Goal: Information Seeking & Learning: Learn about a topic

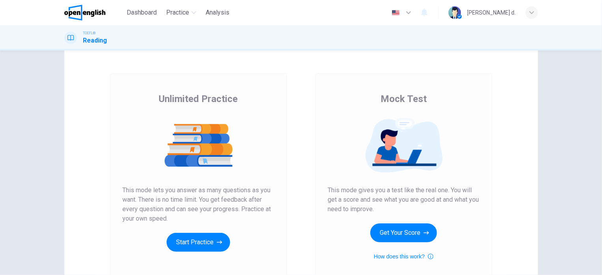
scroll to position [47, 0]
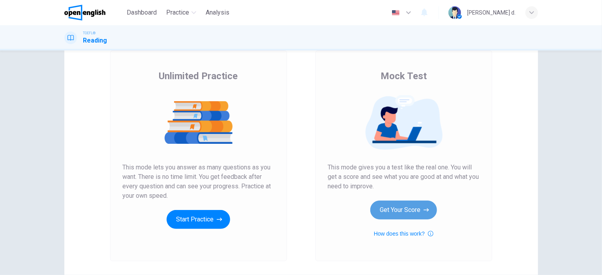
click at [391, 208] on button "Get Your Score" at bounding box center [403, 210] width 67 height 19
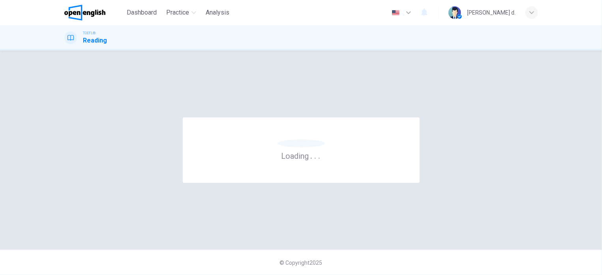
scroll to position [0, 0]
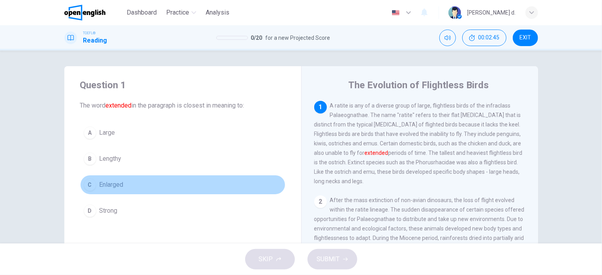
click at [106, 185] on span "Enlarged" at bounding box center [111, 184] width 24 height 9
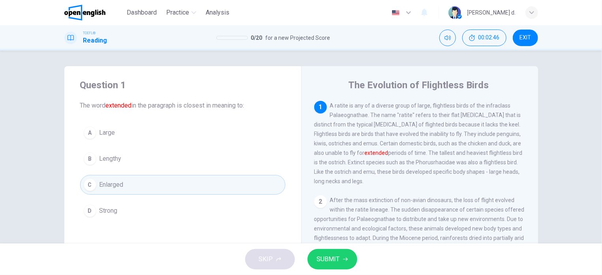
click at [322, 257] on span "SUBMIT" at bounding box center [328, 259] width 23 height 11
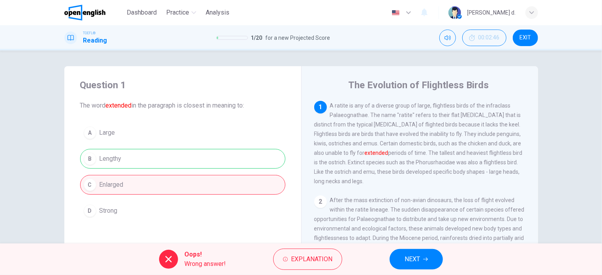
click at [347, 210] on span "After the mass extinction of non-avian dinosaurs, the loss of flight evolved wi…" at bounding box center [419, 228] width 210 height 63
click at [412, 262] on span "NEXT" at bounding box center [411, 259] width 15 height 11
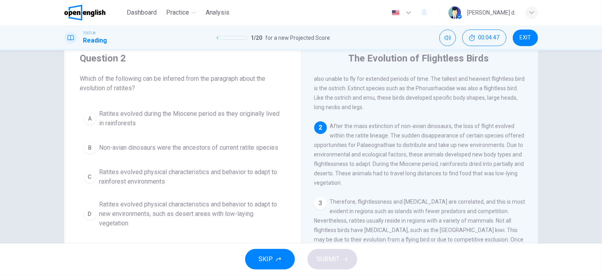
scroll to position [47, 0]
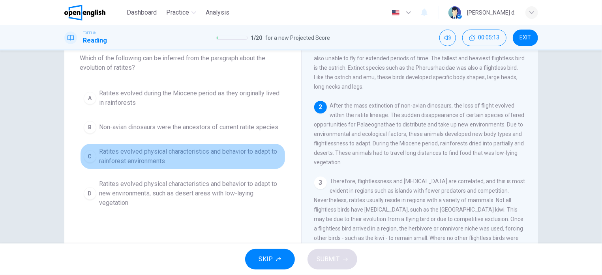
click at [264, 154] on span "Ratites evolved physical characteristics and behavior to adapt to rainforest en…" at bounding box center [190, 156] width 182 height 19
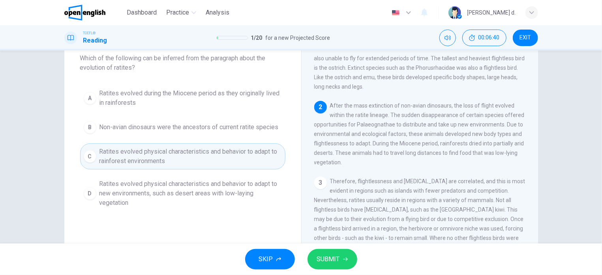
click at [329, 256] on span "SUBMIT" at bounding box center [328, 259] width 23 height 11
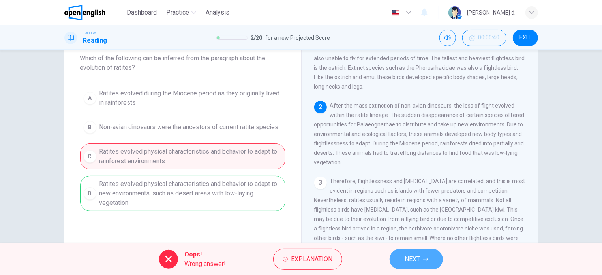
click at [430, 261] on button "NEXT" at bounding box center [415, 259] width 53 height 21
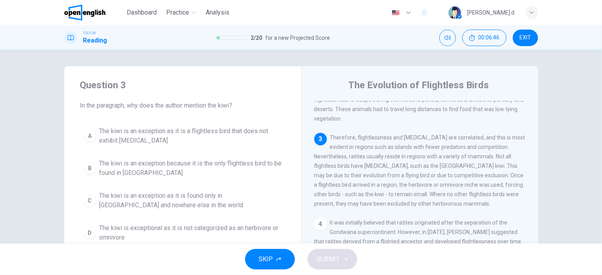
scroll to position [151, 0]
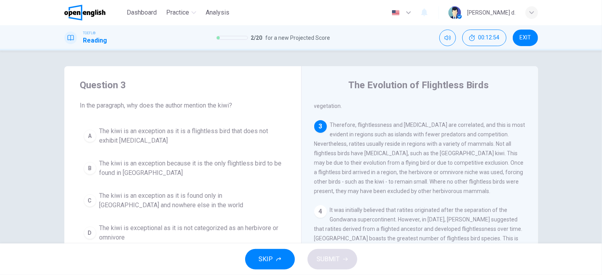
click at [157, 133] on span "The kiwi is an exception as it is a flightless bird that does not exhibit [MEDI…" at bounding box center [190, 136] width 182 height 19
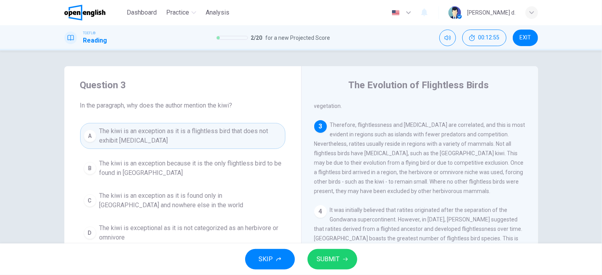
click at [329, 255] on span "SUBMIT" at bounding box center [328, 259] width 23 height 11
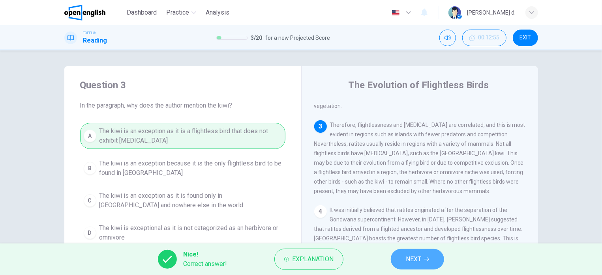
click at [427, 256] on button "NEXT" at bounding box center [417, 259] width 53 height 21
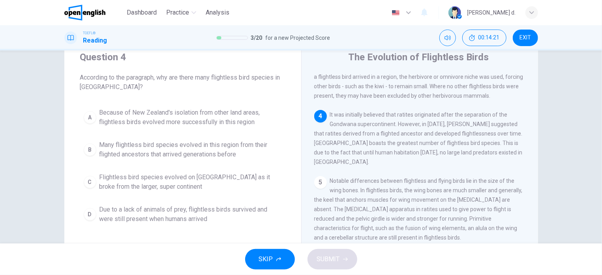
scroll to position [47, 0]
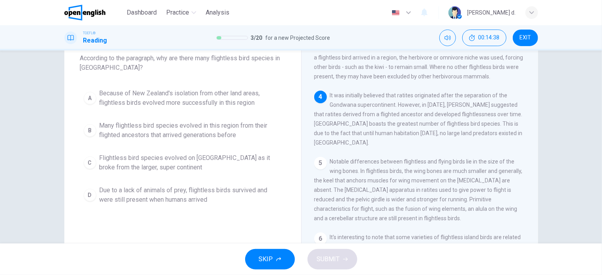
click at [194, 198] on span "Due to a lack of animals of prey, flightless birds survived and were still pres…" at bounding box center [190, 195] width 182 height 19
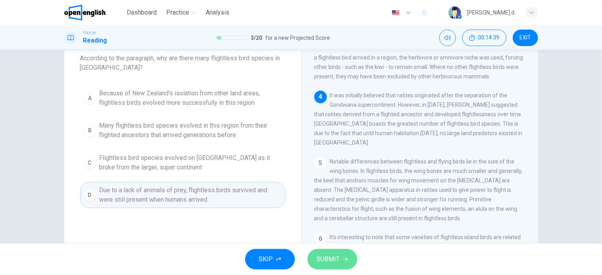
click at [317, 255] on span "SUBMIT" at bounding box center [328, 259] width 23 height 11
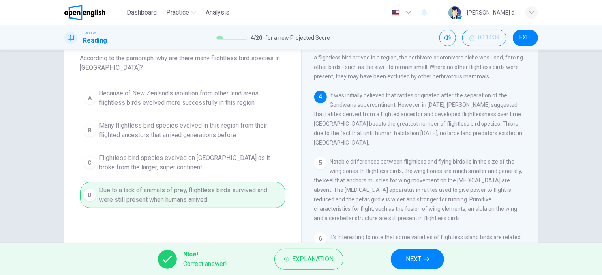
click at [428, 253] on button "NEXT" at bounding box center [417, 259] width 53 height 21
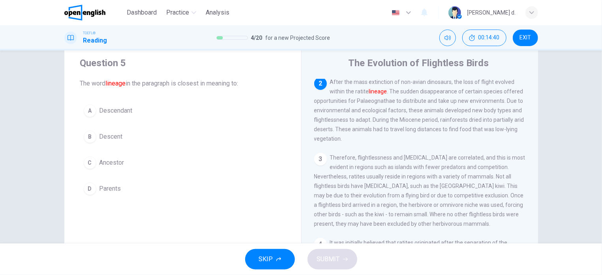
scroll to position [0, 0]
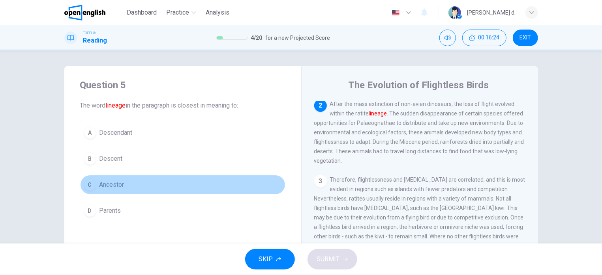
click at [113, 184] on span "Ancestor" at bounding box center [111, 184] width 25 height 9
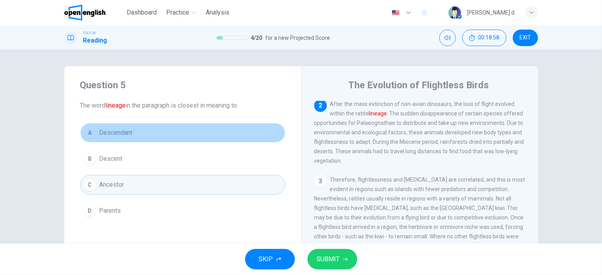
click at [129, 132] on span "Descendant" at bounding box center [115, 132] width 33 height 9
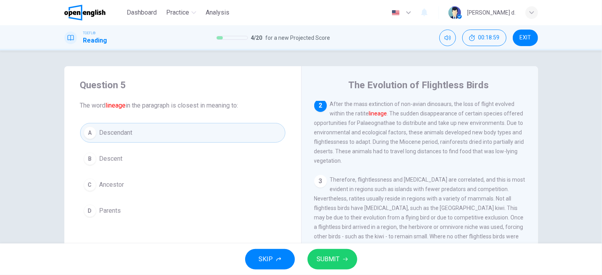
click at [346, 263] on button "SUBMIT" at bounding box center [332, 259] width 50 height 21
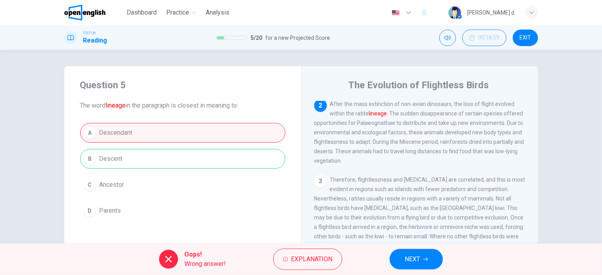
click at [405, 254] on button "NEXT" at bounding box center [415, 259] width 53 height 21
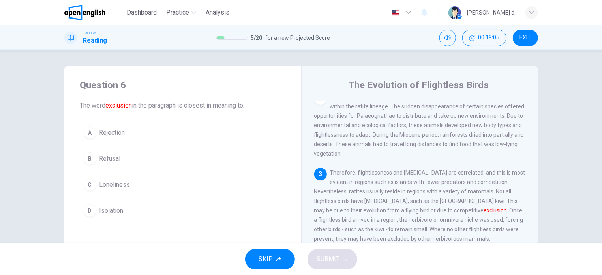
scroll to position [151, 0]
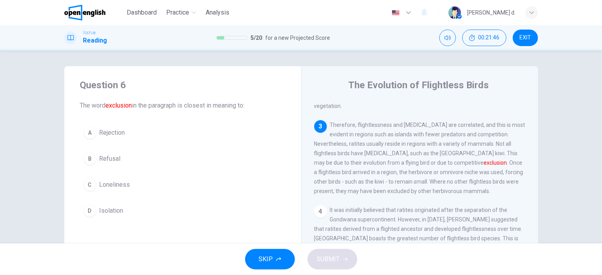
click at [102, 131] on span "Rejection" at bounding box center [112, 132] width 26 height 9
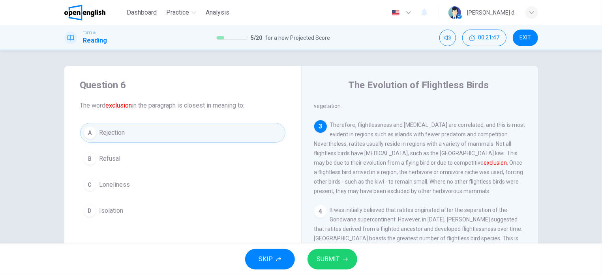
click at [337, 252] on button "SUBMIT" at bounding box center [332, 259] width 50 height 21
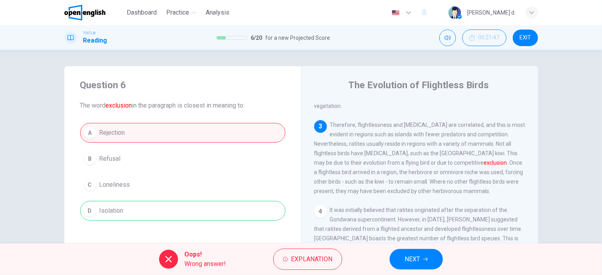
click at [414, 264] on span "NEXT" at bounding box center [411, 259] width 15 height 11
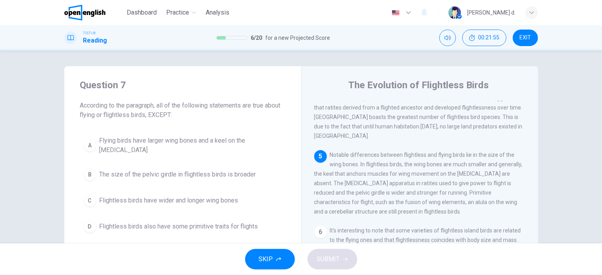
scroll to position [296, 0]
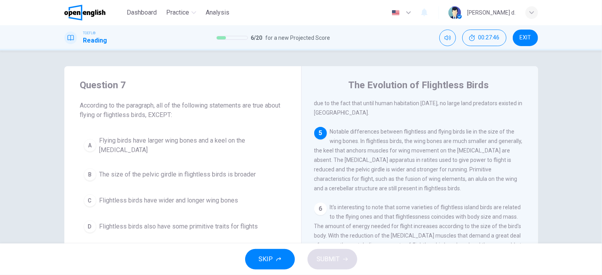
click at [196, 196] on span "Flightless birds have wider and longer wing bones" at bounding box center [168, 200] width 139 height 9
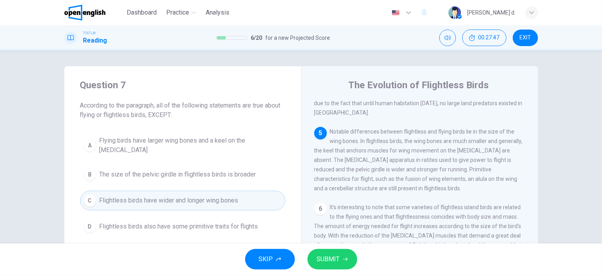
click at [339, 259] on button "SUBMIT" at bounding box center [332, 259] width 50 height 21
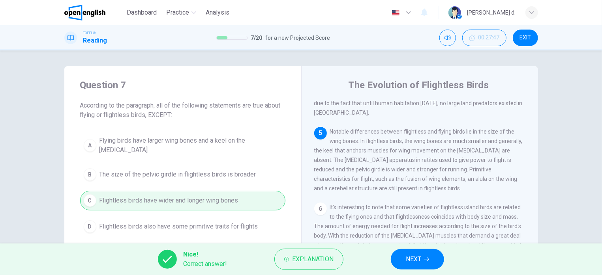
click at [408, 266] on button "NEXT" at bounding box center [417, 259] width 53 height 21
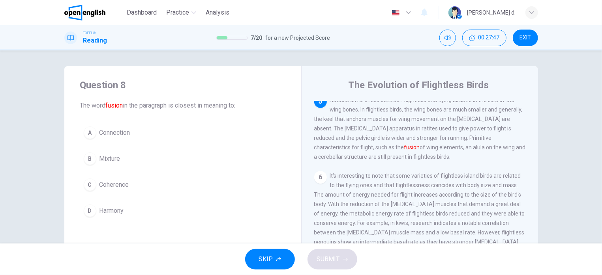
scroll to position [329, 0]
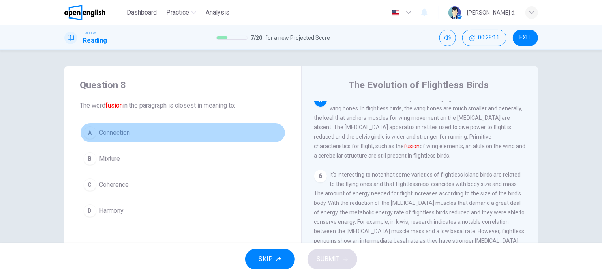
click at [116, 132] on span "Connection" at bounding box center [114, 132] width 31 height 9
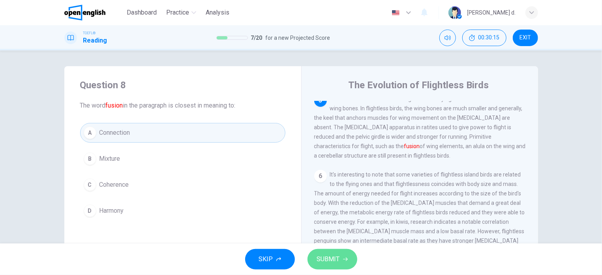
click at [332, 262] on span "SUBMIT" at bounding box center [328, 259] width 23 height 11
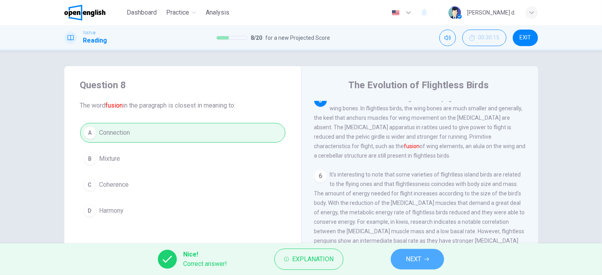
click at [421, 258] on span "NEXT" at bounding box center [413, 259] width 15 height 11
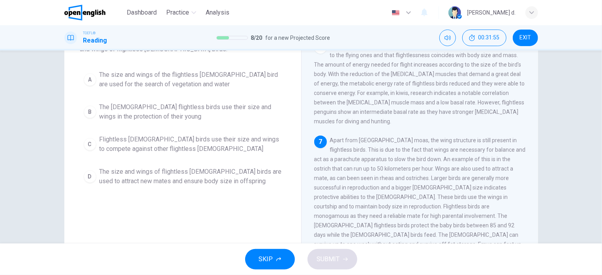
scroll to position [47, 0]
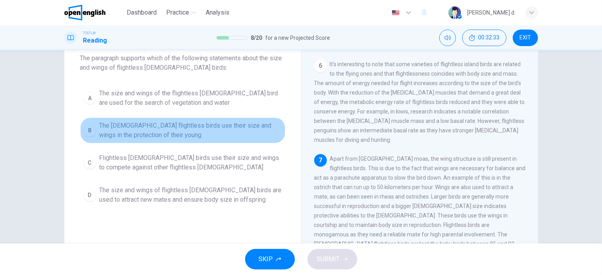
click at [190, 129] on span "The [DEMOGRAPHIC_DATA] flightless birds use their size and wings in the protect…" at bounding box center [190, 130] width 182 height 19
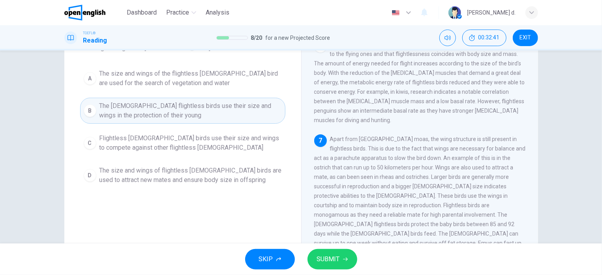
scroll to position [95, 0]
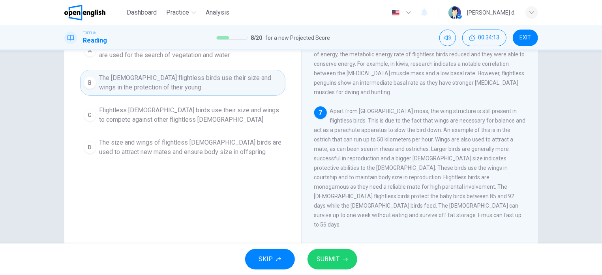
click at [217, 154] on span "The size and wings of flightless [DEMOGRAPHIC_DATA] birds are used to attract n…" at bounding box center [190, 147] width 182 height 19
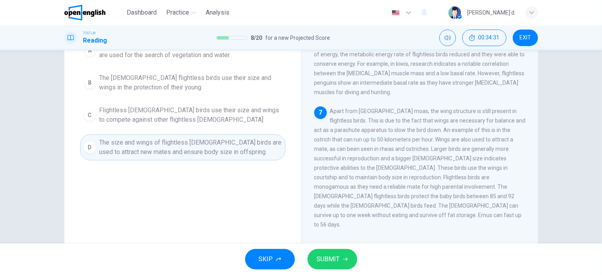
click at [322, 261] on span "SUBMIT" at bounding box center [328, 259] width 23 height 11
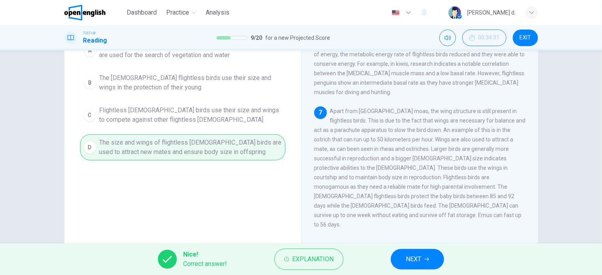
click at [429, 260] on icon "button" at bounding box center [426, 259] width 5 height 5
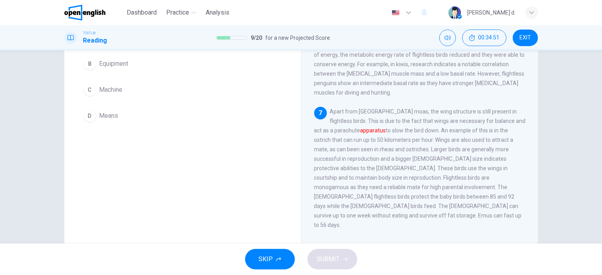
scroll to position [47, 0]
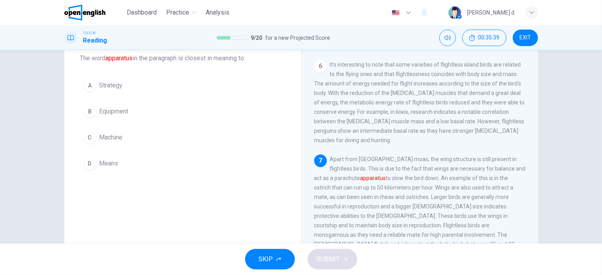
click at [116, 116] on span "Equipment" at bounding box center [113, 111] width 29 height 9
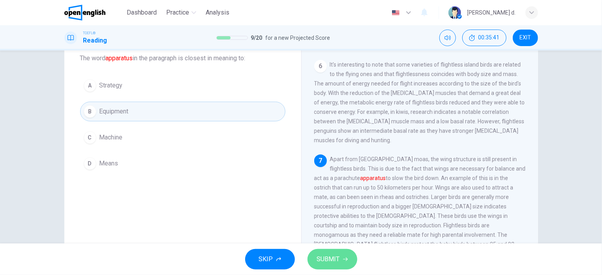
click at [327, 258] on span "SUBMIT" at bounding box center [328, 259] width 23 height 11
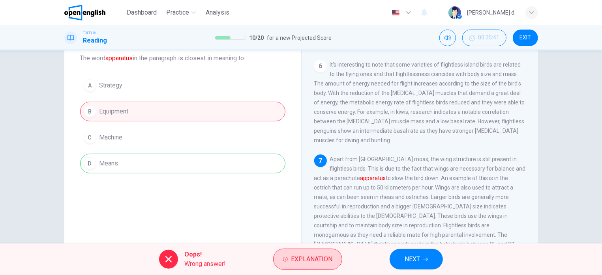
click at [322, 256] on span "Explanation" at bounding box center [311, 259] width 41 height 11
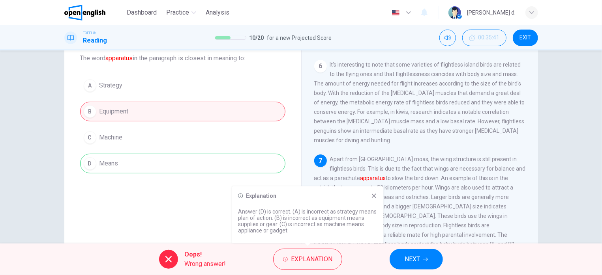
click at [373, 197] on icon at bounding box center [374, 196] width 4 height 4
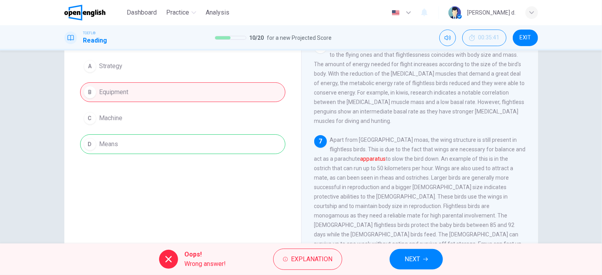
scroll to position [95, 0]
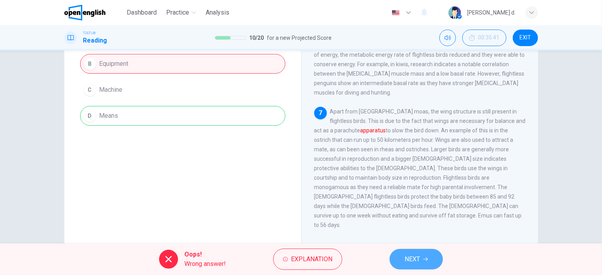
click at [412, 258] on span "NEXT" at bounding box center [411, 259] width 15 height 11
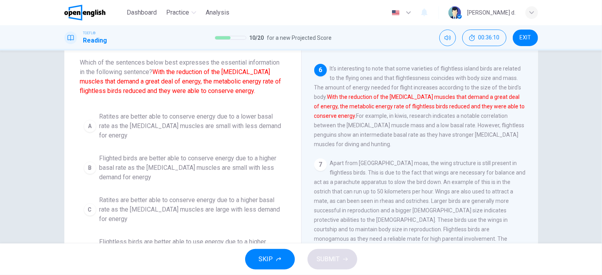
scroll to position [65, 0]
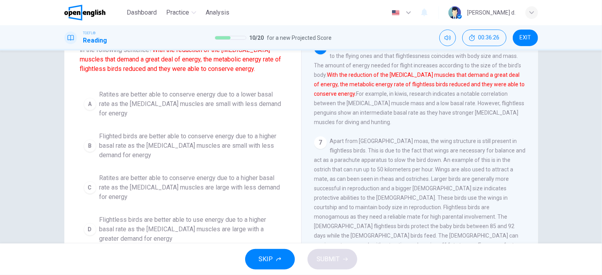
click at [256, 98] on span "Ratites are better able to conserve energy due to a lower basal rate as the [ME…" at bounding box center [190, 104] width 182 height 28
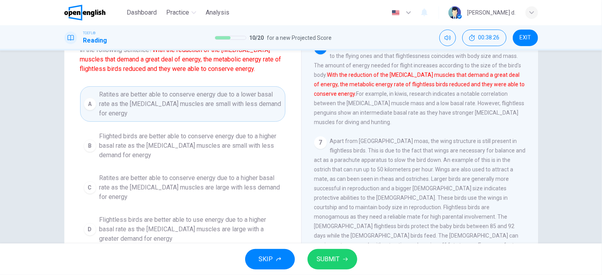
click at [326, 250] on button "SUBMIT" at bounding box center [332, 259] width 50 height 21
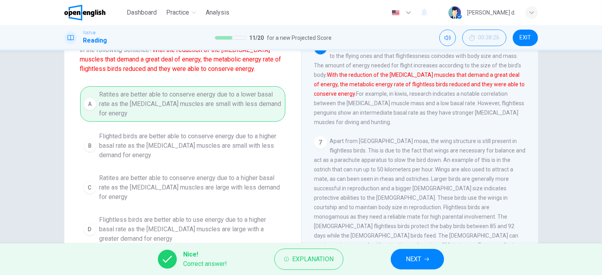
click at [419, 255] on span "NEXT" at bounding box center [413, 259] width 15 height 11
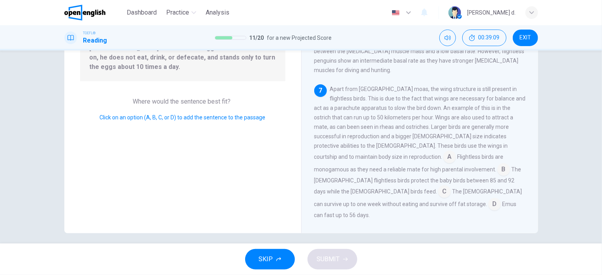
scroll to position [112, 0]
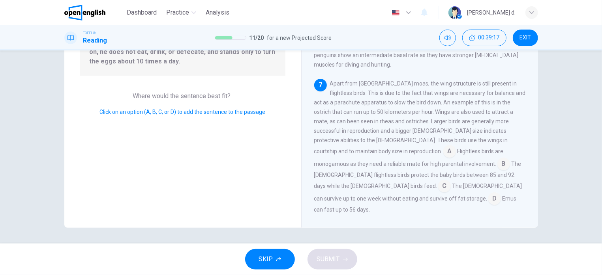
click at [497, 171] on input at bounding box center [503, 165] width 13 height 13
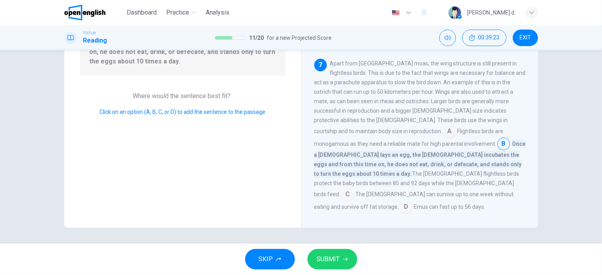
scroll to position [430, 0]
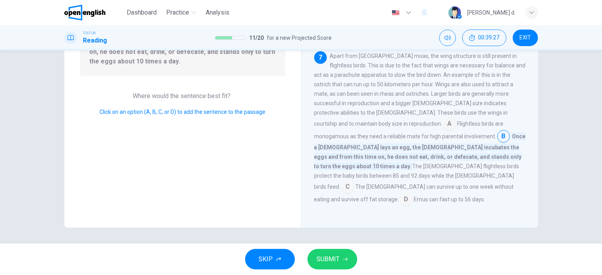
click at [332, 256] on span "SUBMIT" at bounding box center [328, 259] width 23 height 11
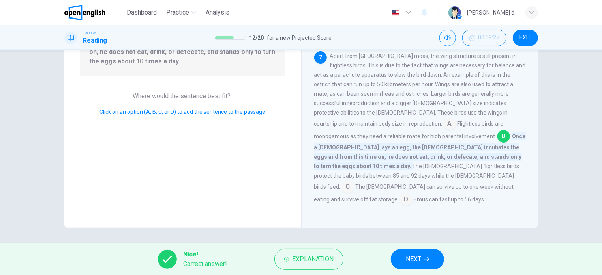
click at [438, 259] on button "NEXT" at bounding box center [417, 259] width 53 height 21
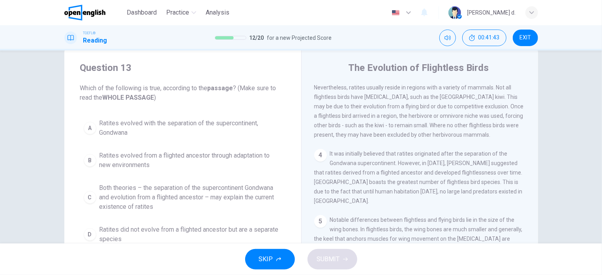
scroll to position [65, 0]
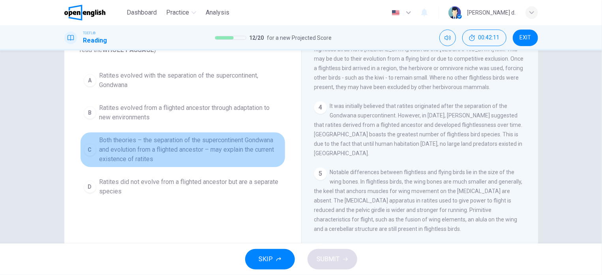
click at [219, 144] on span "Both theories – the separation of the supercontinent Gondwana and evolution fro…" at bounding box center [190, 150] width 182 height 28
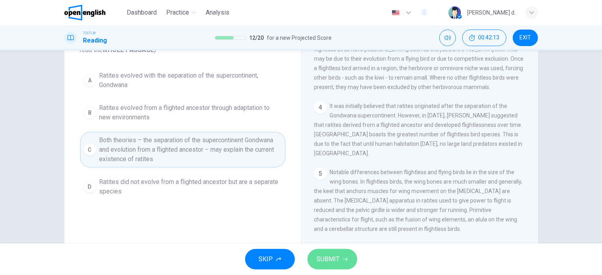
click at [333, 268] on button "SUBMIT" at bounding box center [332, 259] width 50 height 21
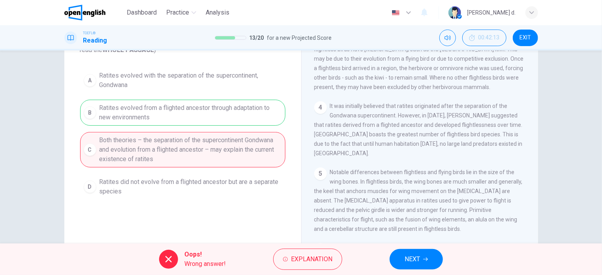
scroll to position [17, 0]
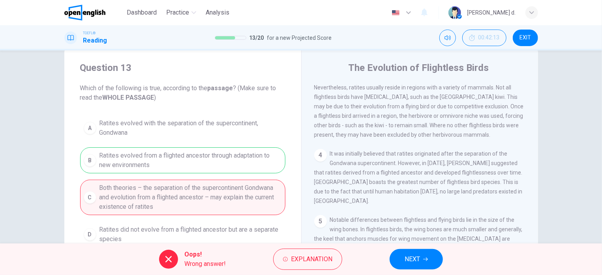
click at [417, 252] on button "NEXT" at bounding box center [415, 259] width 53 height 21
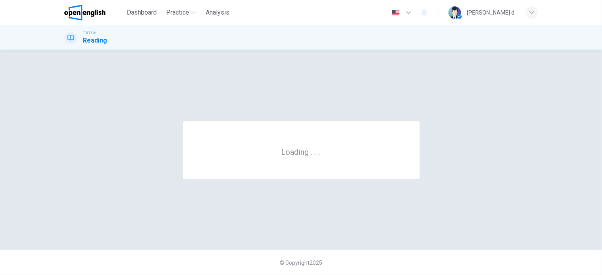
scroll to position [0, 0]
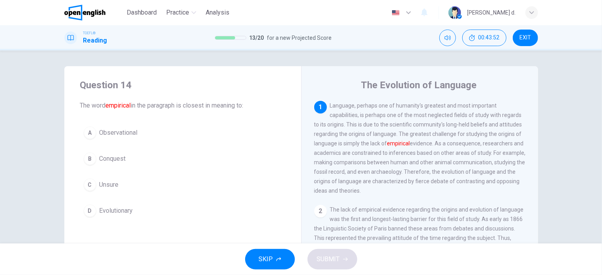
click at [122, 132] on span "Observational" at bounding box center [118, 132] width 38 height 9
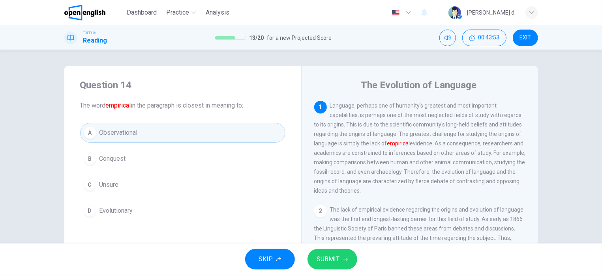
click at [348, 254] on button "SUBMIT" at bounding box center [332, 259] width 50 height 21
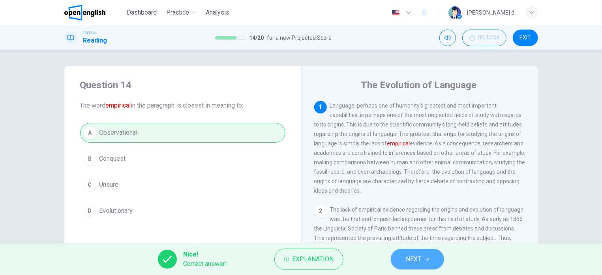
click at [427, 260] on icon "button" at bounding box center [426, 259] width 5 height 5
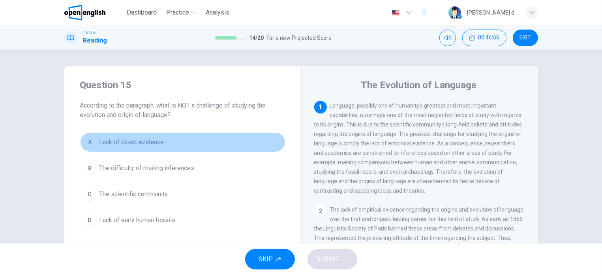
click at [109, 141] on span "Lack of direct evidence" at bounding box center [131, 142] width 65 height 9
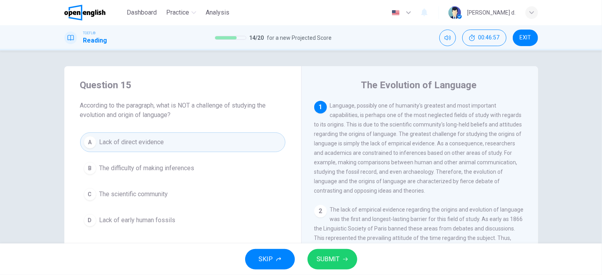
click at [325, 260] on span "SUBMIT" at bounding box center [328, 259] width 23 height 11
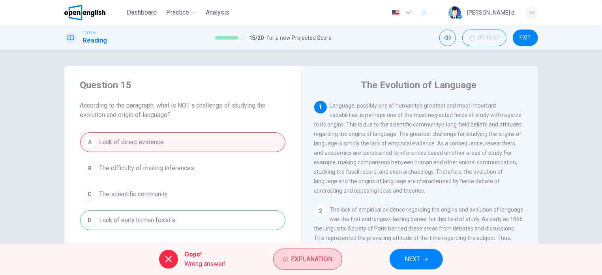
click at [311, 259] on span "Explanation" at bounding box center [311, 259] width 41 height 11
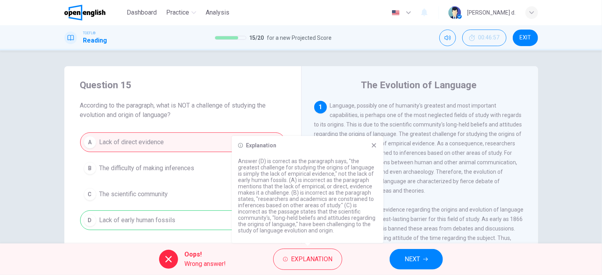
click at [375, 143] on icon at bounding box center [374, 145] width 6 height 6
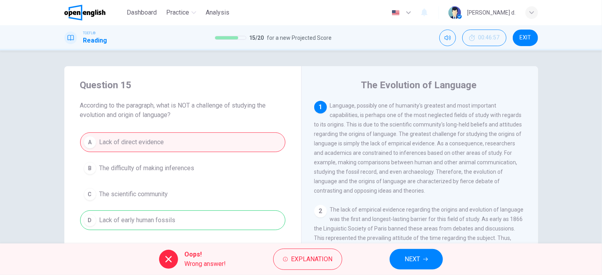
click at [426, 263] on button "NEXT" at bounding box center [415, 259] width 53 height 21
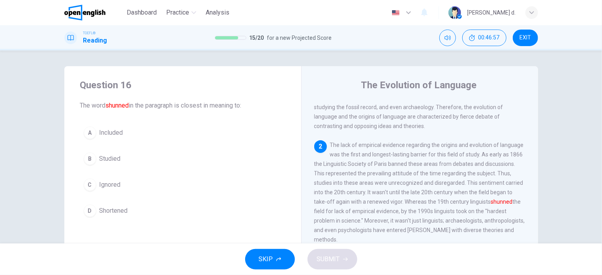
scroll to position [65, 0]
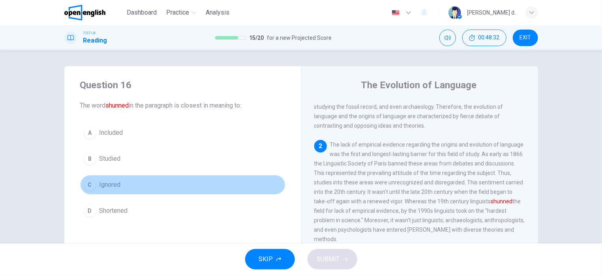
click at [89, 185] on div "C" at bounding box center [90, 185] width 13 height 13
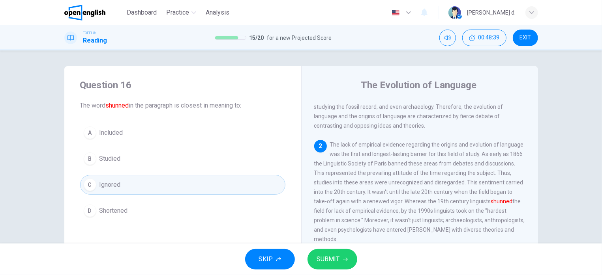
click at [335, 256] on span "SUBMIT" at bounding box center [328, 259] width 23 height 11
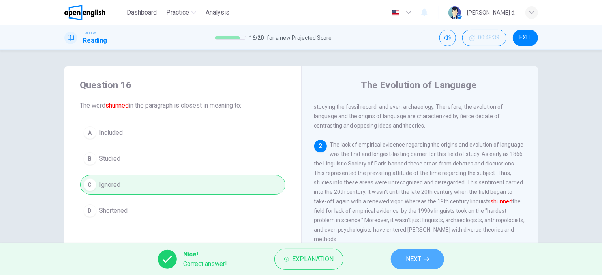
click at [423, 264] on button "NEXT" at bounding box center [417, 259] width 53 height 21
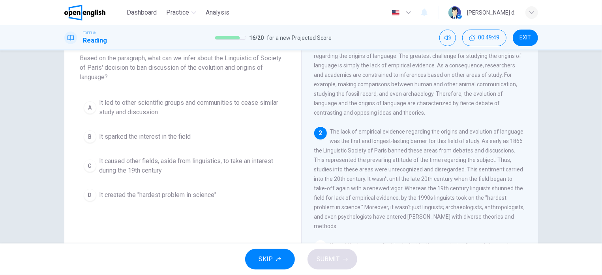
scroll to position [47, 0]
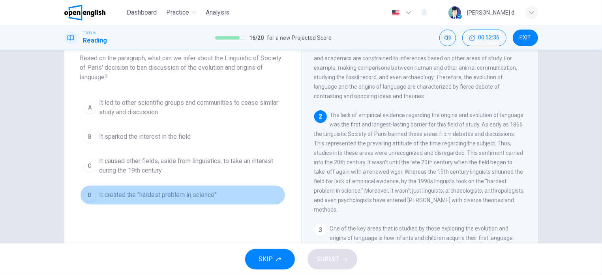
click at [161, 196] on span "It created the "hardest problem in science"" at bounding box center [157, 195] width 117 height 9
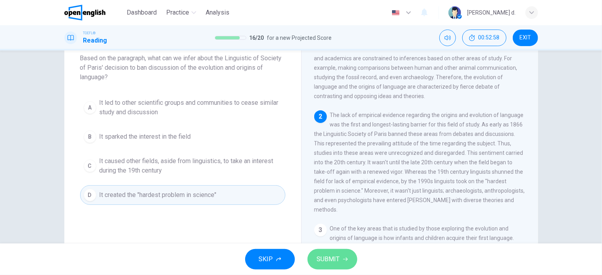
click at [340, 258] on button "SUBMIT" at bounding box center [332, 259] width 50 height 21
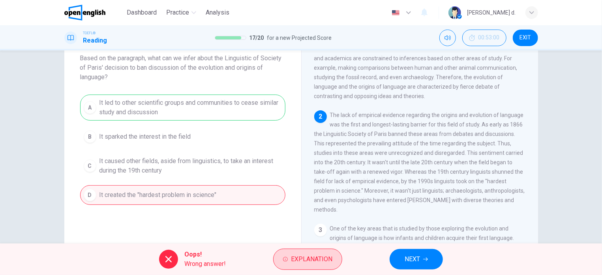
click at [320, 258] on span "Explanation" at bounding box center [311, 259] width 41 height 11
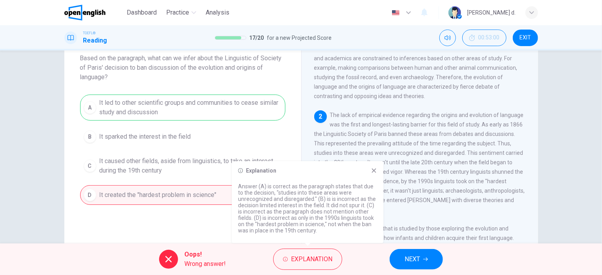
click at [374, 170] on icon at bounding box center [374, 171] width 4 height 4
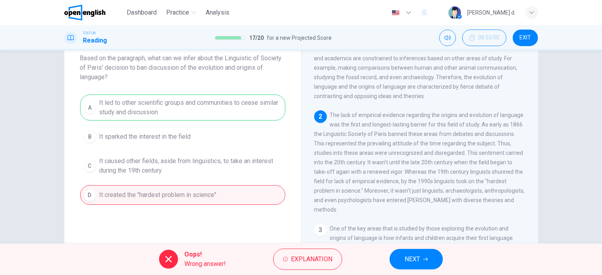
click at [403, 257] on button "NEXT" at bounding box center [415, 259] width 53 height 21
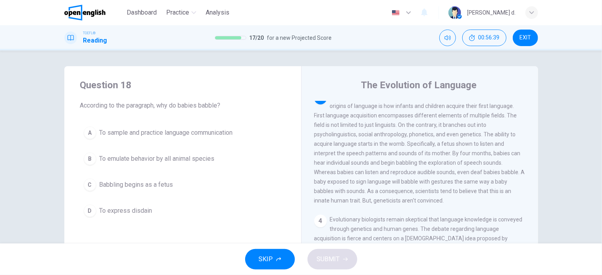
scroll to position [238, 0]
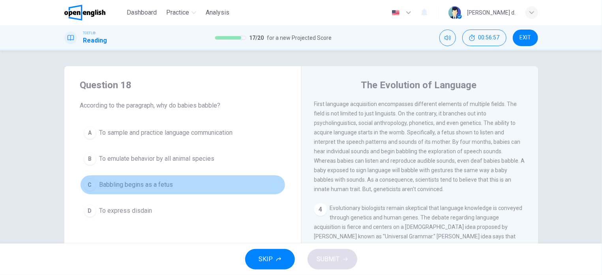
click at [166, 187] on span "Babbling begins as a fetus" at bounding box center [136, 184] width 74 height 9
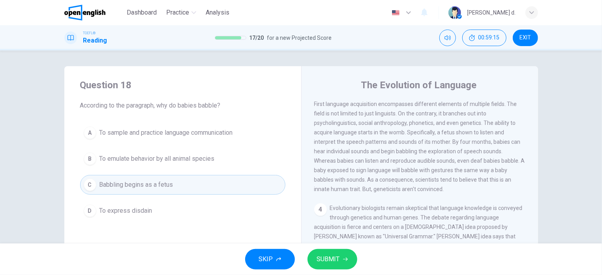
click at [341, 257] on button "SUBMIT" at bounding box center [332, 259] width 50 height 21
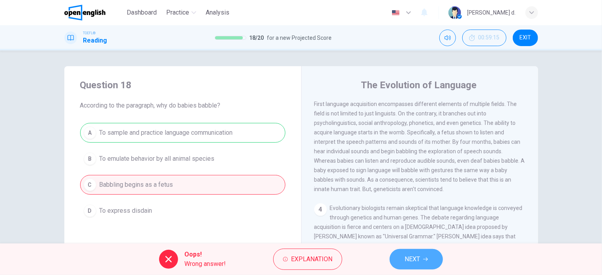
click at [437, 262] on button "NEXT" at bounding box center [415, 259] width 53 height 21
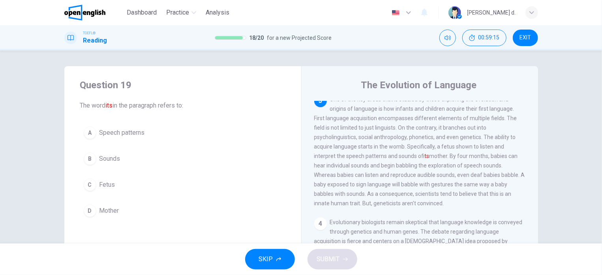
scroll to position [222, 0]
click at [117, 209] on button "D Mother" at bounding box center [182, 211] width 205 height 20
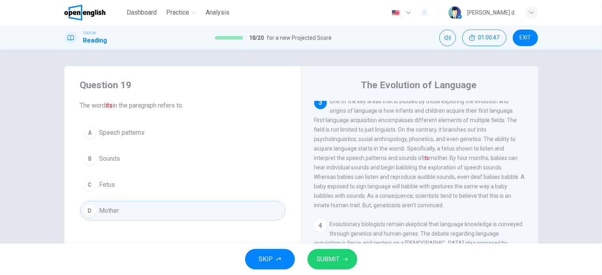
click at [333, 254] on span "SUBMIT" at bounding box center [328, 259] width 23 height 11
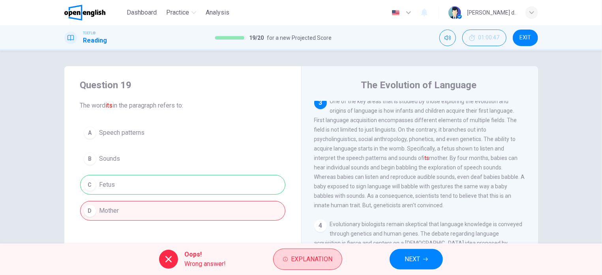
click at [324, 258] on span "Explanation" at bounding box center [311, 259] width 41 height 11
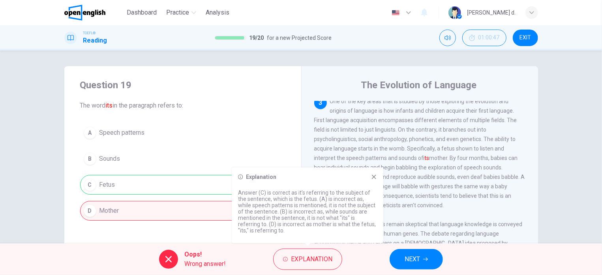
click at [373, 177] on icon at bounding box center [374, 177] width 4 height 4
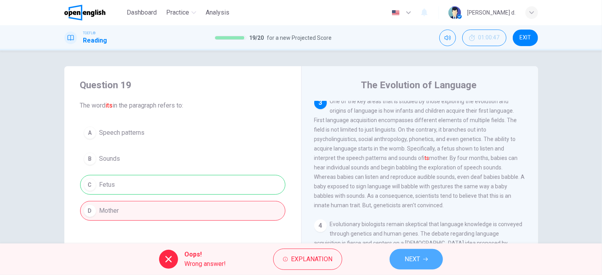
click at [415, 262] on span "NEXT" at bounding box center [411, 259] width 15 height 11
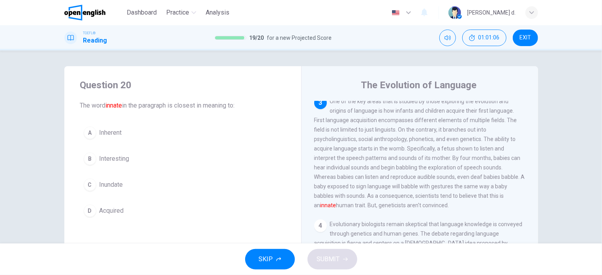
click at [112, 131] on span "Inherent" at bounding box center [110, 132] width 22 height 9
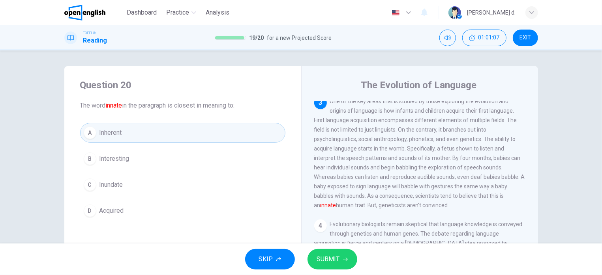
click at [348, 264] on button "SUBMIT" at bounding box center [332, 259] width 50 height 21
click at [347, 264] on button "SUBMIT" at bounding box center [332, 259] width 50 height 21
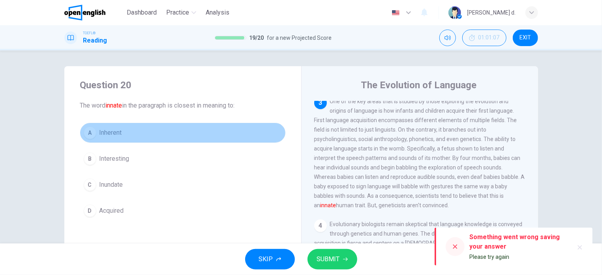
click at [124, 133] on button "A Inherent" at bounding box center [182, 133] width 205 height 20
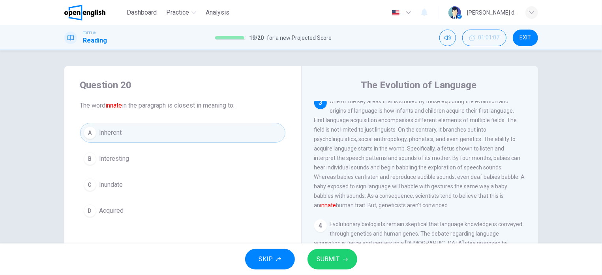
click at [124, 133] on button "A Inherent" at bounding box center [182, 133] width 205 height 20
click at [338, 261] on span "SUBMIT" at bounding box center [328, 259] width 23 height 11
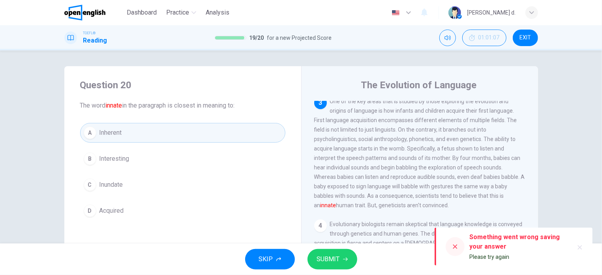
click at [456, 246] on icon at bounding box center [455, 247] width 4 height 4
click at [457, 248] on icon at bounding box center [455, 247] width 6 height 6
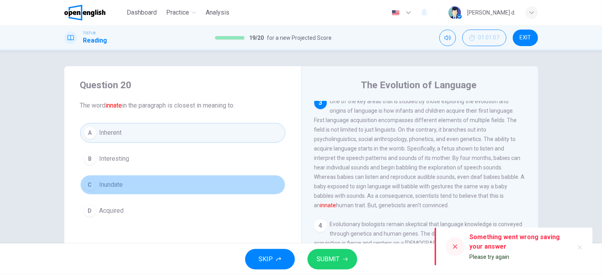
click at [256, 192] on button "C Inundate" at bounding box center [182, 185] width 205 height 20
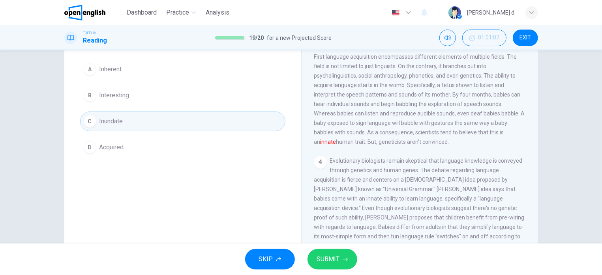
scroll to position [0, 0]
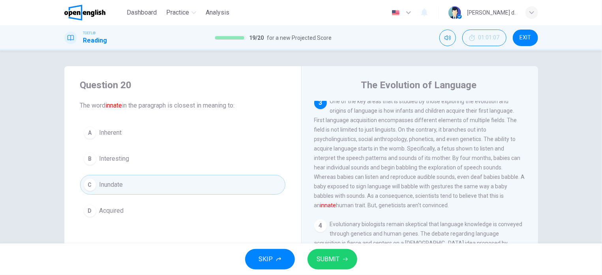
click at [124, 132] on button "A Inherent" at bounding box center [182, 133] width 205 height 20
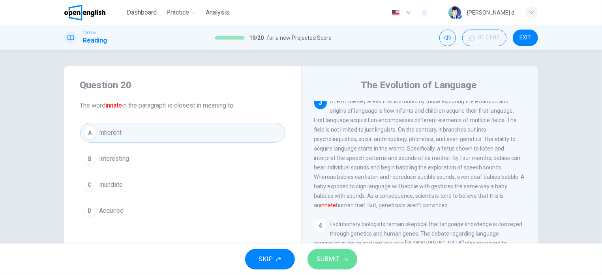
click at [336, 260] on span "SUBMIT" at bounding box center [328, 259] width 23 height 11
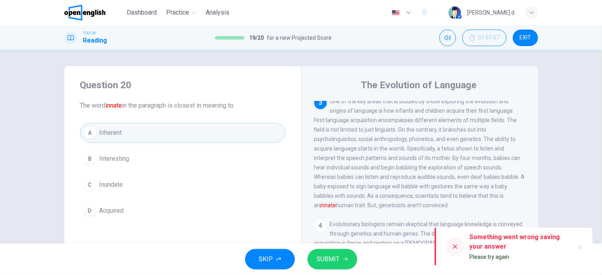
click at [454, 247] on icon at bounding box center [455, 247] width 6 height 6
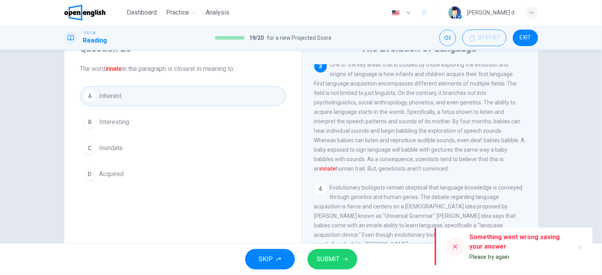
scroll to position [95, 0]
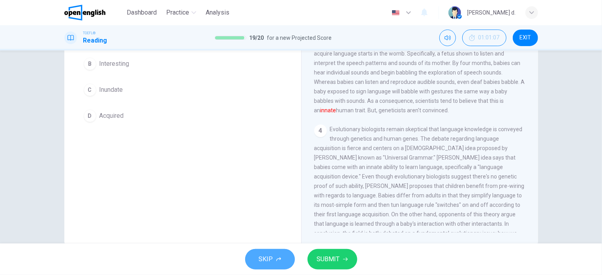
click at [284, 256] on button "SKIP" at bounding box center [270, 259] width 50 height 21
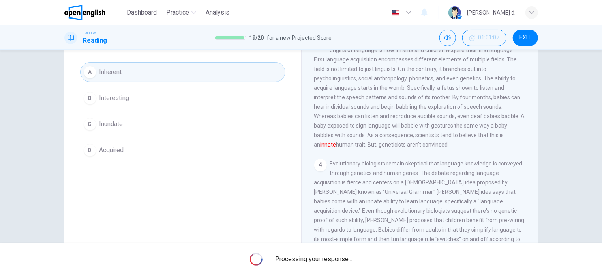
scroll to position [17, 0]
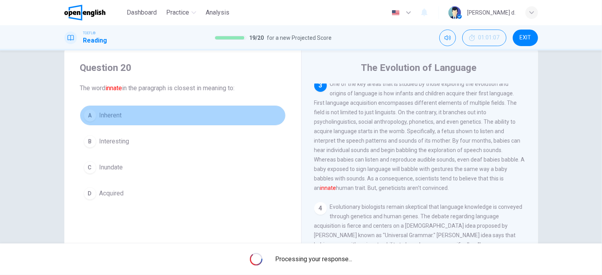
click at [86, 116] on div "A" at bounding box center [90, 115] width 13 height 13
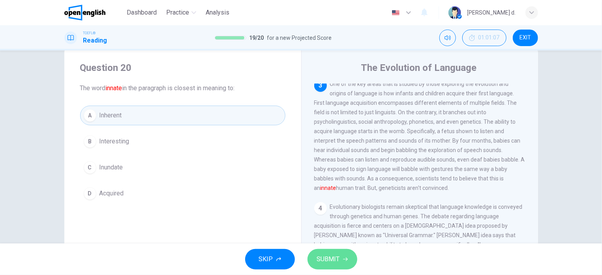
click at [353, 267] on button "SUBMIT" at bounding box center [332, 259] width 50 height 21
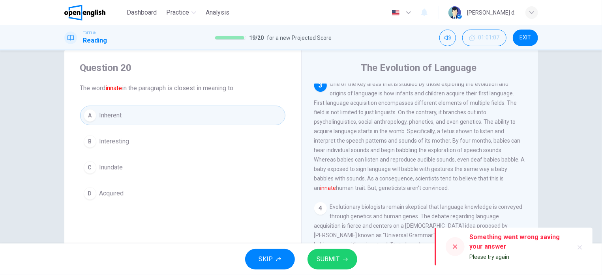
click at [347, 262] on button "SUBMIT" at bounding box center [332, 259] width 50 height 21
click at [277, 261] on icon "button" at bounding box center [278, 259] width 5 height 5
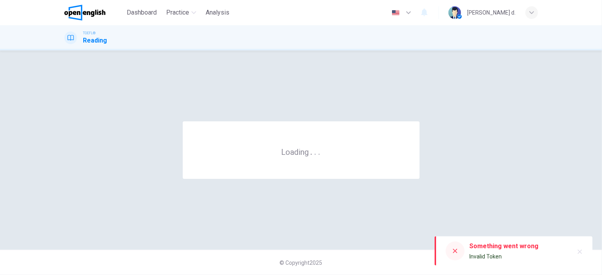
scroll to position [0, 0]
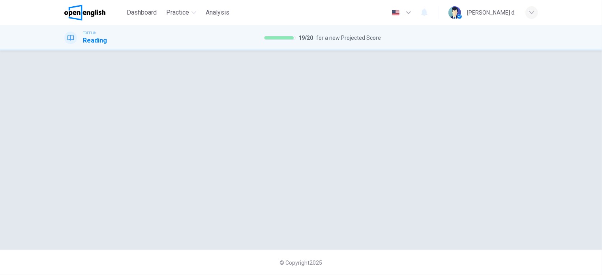
click at [354, 172] on div at bounding box center [301, 150] width 499 height 168
